Goal: Information Seeking & Learning: Learn about a topic

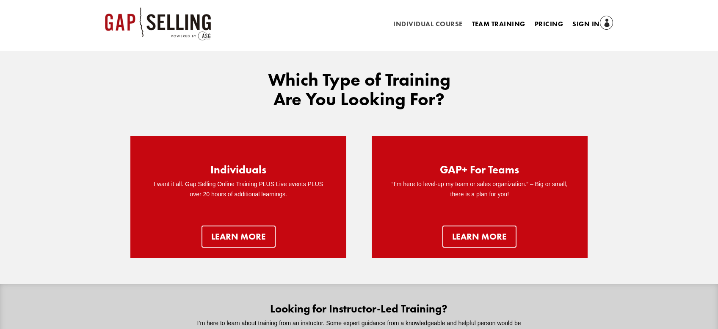
click at [440, 21] on link "Individual Course" at bounding box center [427, 25] width 69 height 9
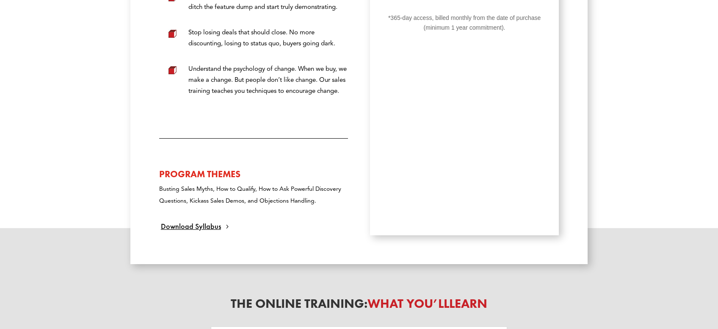
scroll to position [539, 0]
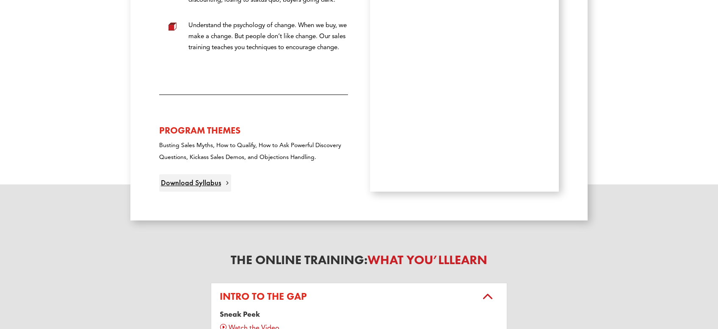
click at [221, 191] on link "Download Syllabus" at bounding box center [195, 182] width 72 height 17
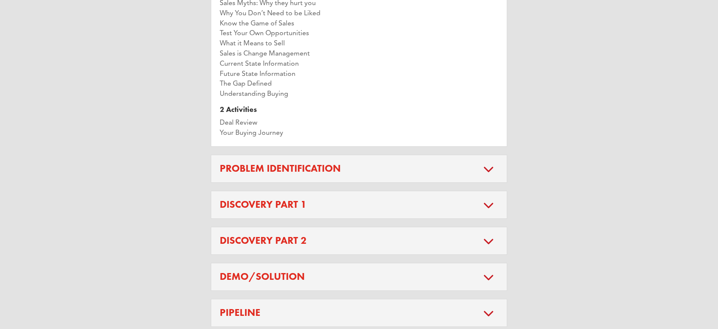
scroll to position [942, 0]
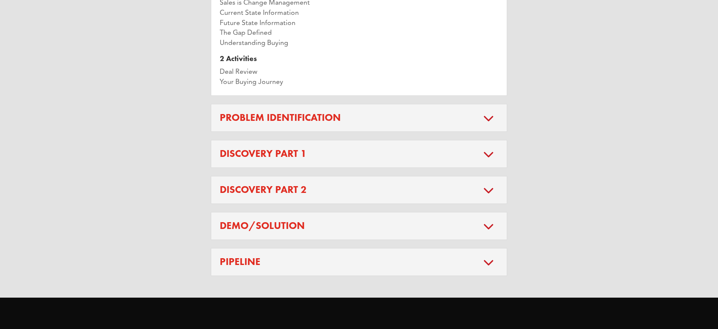
click at [308, 159] on h5 "Discovery Part 1" at bounding box center [359, 154] width 279 height 10
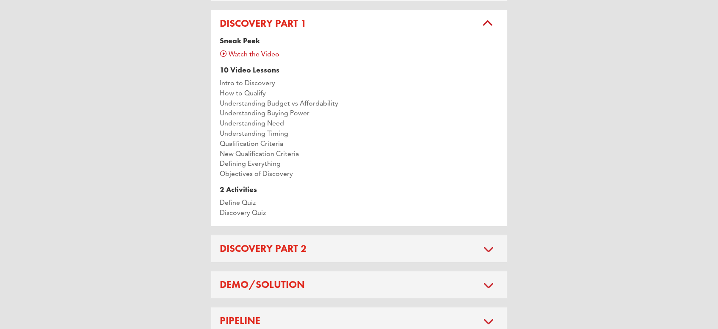
scroll to position [883, 0]
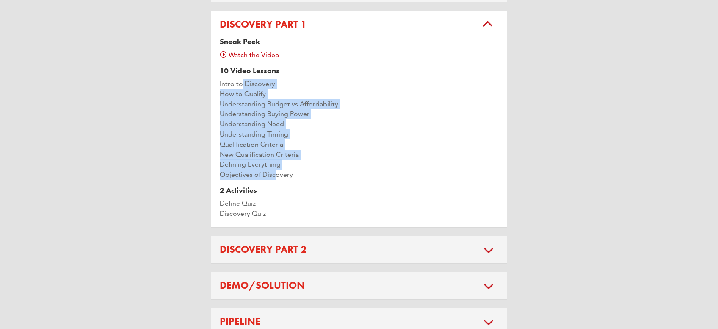
drag, startPoint x: 242, startPoint y: 94, endPoint x: 275, endPoint y: 197, distance: 108.1
click at [275, 186] on p "Intro to Discovery How to Qualify Understanding Budget vs Affordability Underst…" at bounding box center [359, 133] width 279 height 108
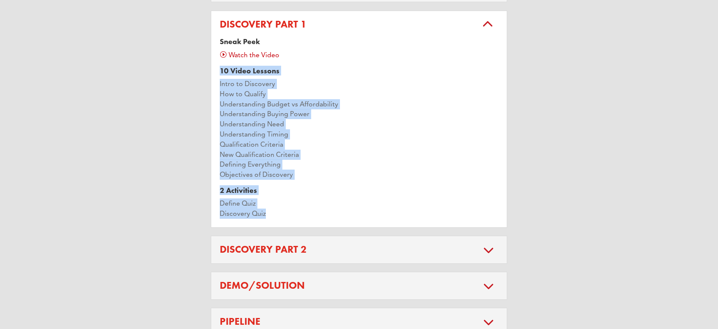
drag, startPoint x: 269, startPoint y: 227, endPoint x: 212, endPoint y: 82, distance: 156.1
click at [212, 82] on div "Discovery Part 1 Sneak Peek Watch the Video 10 Video Lessons Intro to Discovery…" at bounding box center [359, 119] width 296 height 217
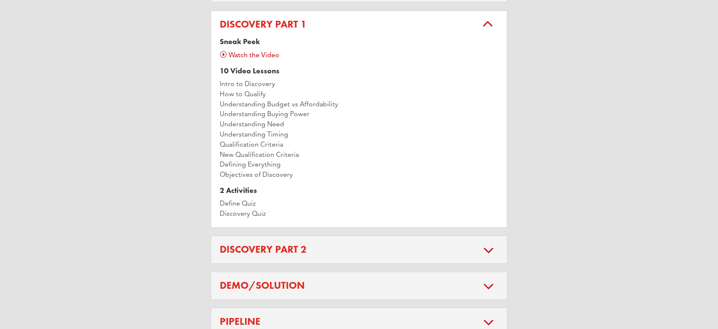
click at [212, 82] on div "Discovery Part 1 Sneak Peek Watch the Video 10 Video Lessons Intro to Discovery…" at bounding box center [359, 119] width 296 height 217
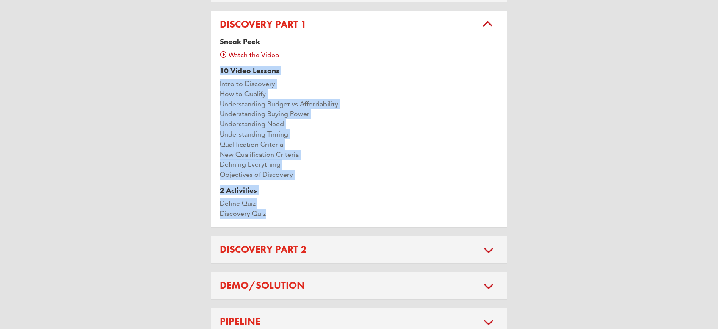
drag, startPoint x: 212, startPoint y: 82, endPoint x: 306, endPoint y: 220, distance: 167.2
click at [306, 220] on div "Discovery Part 1 Sneak Peek Watch the Video 10 Video Lessons Intro to Discovery…" at bounding box center [359, 119] width 296 height 217
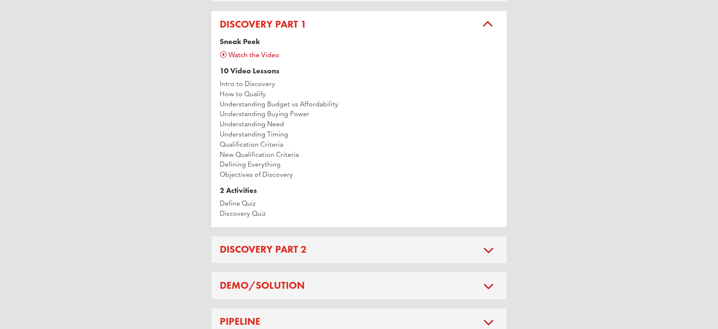
click at [303, 254] on h5 "Discovery Part 2" at bounding box center [359, 249] width 279 height 10
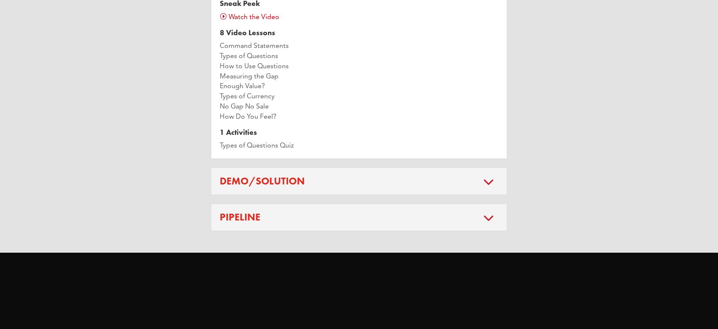
scroll to position [928, 0]
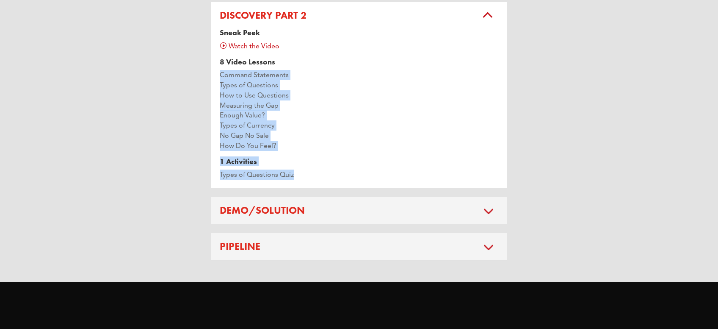
drag, startPoint x: 311, startPoint y: 188, endPoint x: 137, endPoint y: 86, distance: 200.9
click at [137, 86] on div "The Online Training: What You’ll Learn Intro to the GAP Sneak Peek Watch the Vi…" at bounding box center [358, 62] width 457 height 396
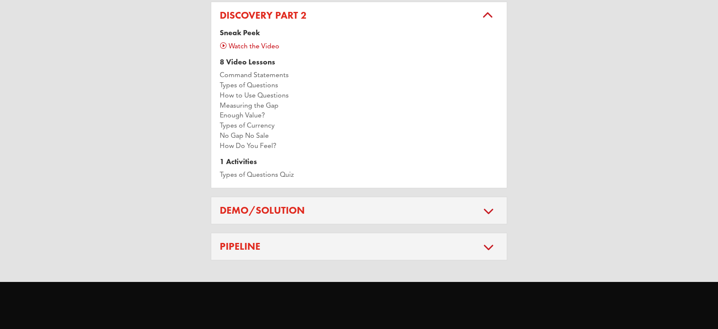
click at [289, 239] on div "Intro to the GAP Sneak Peek Watch the Video 10 Video Lessons Sales Myths: Why t…" at bounding box center [359, 76] width 296 height 367
click at [288, 216] on h5 "Demo/Solution" at bounding box center [359, 210] width 279 height 10
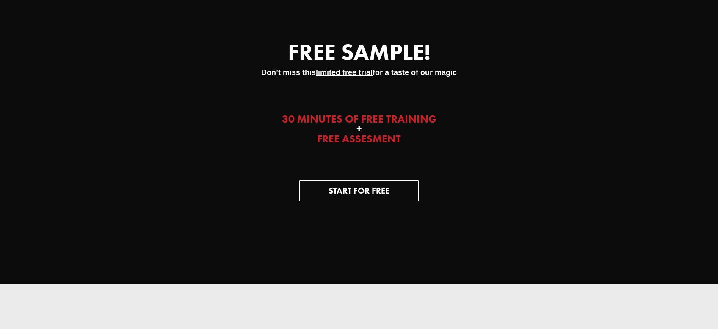
scroll to position [1017, 0]
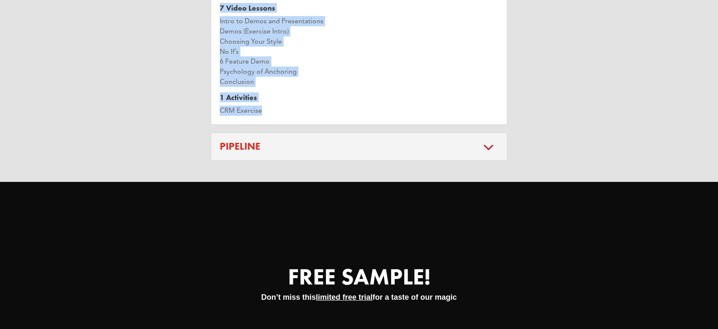
drag, startPoint x: 274, startPoint y: 124, endPoint x: 200, endPoint y: 5, distance: 140.3
